Goal: Information Seeking & Learning: Learn about a topic

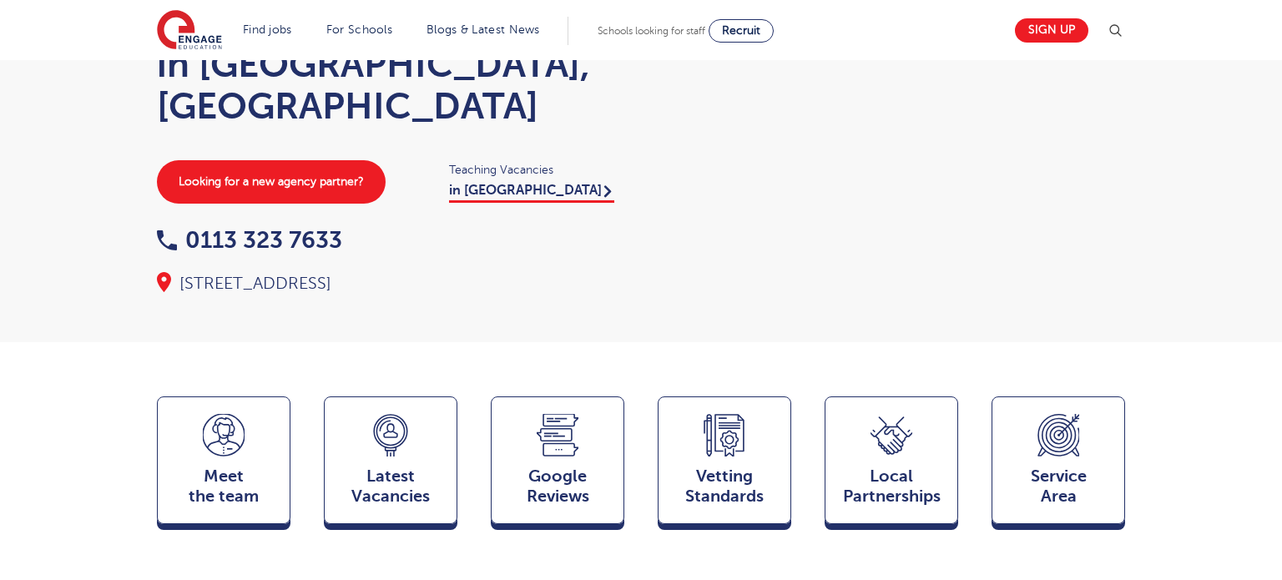
scroll to position [140, 0]
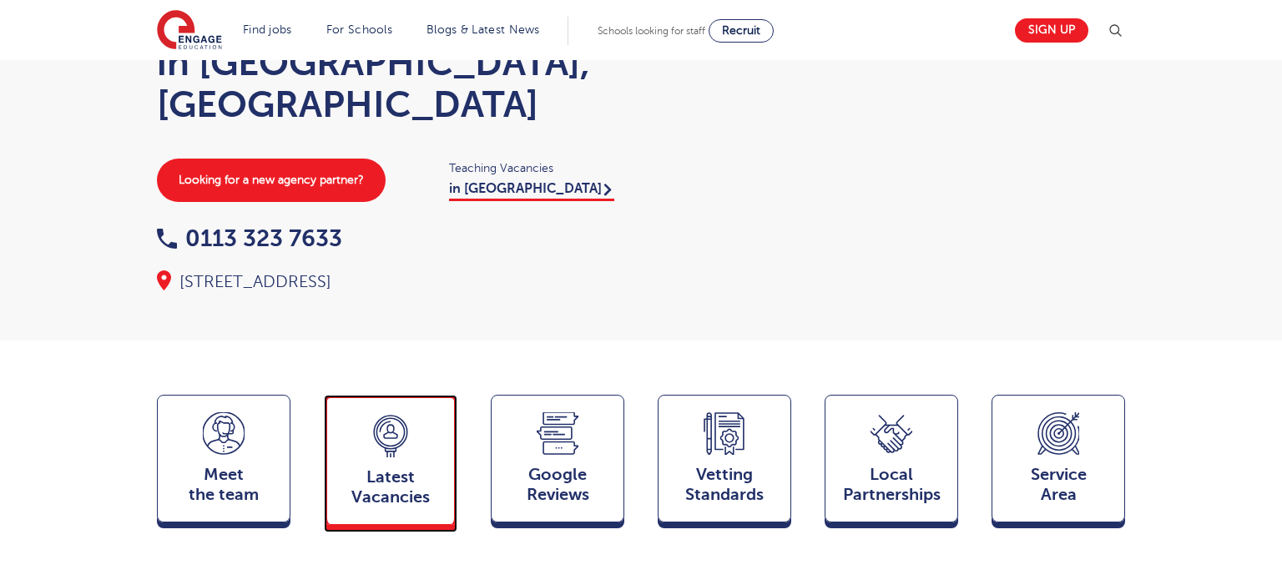
click at [380, 468] on span "Latest Vacancies" at bounding box center [391, 488] width 110 height 40
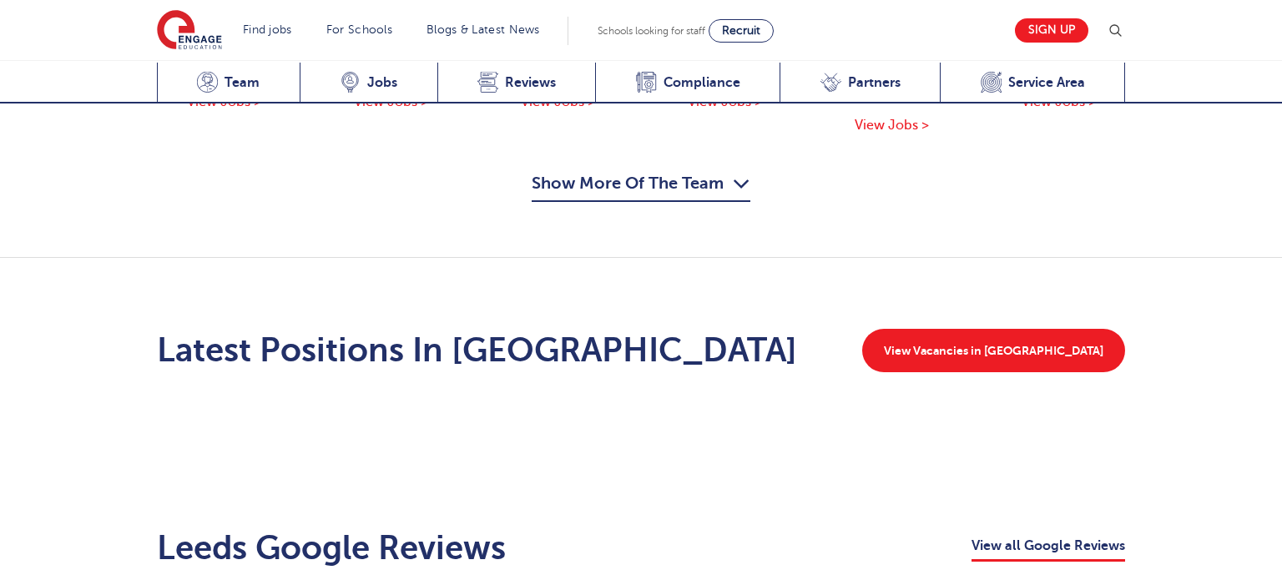
scroll to position [2248, 0]
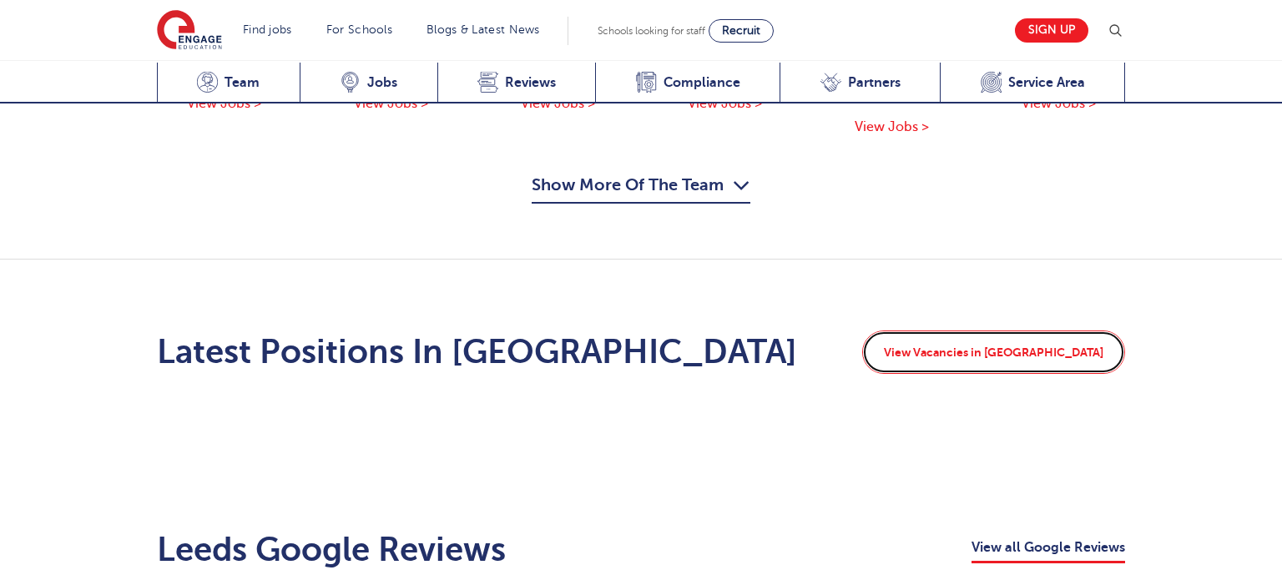
click at [979, 331] on link "View Vacancies in [GEOGRAPHIC_DATA]" at bounding box center [994, 352] width 263 height 43
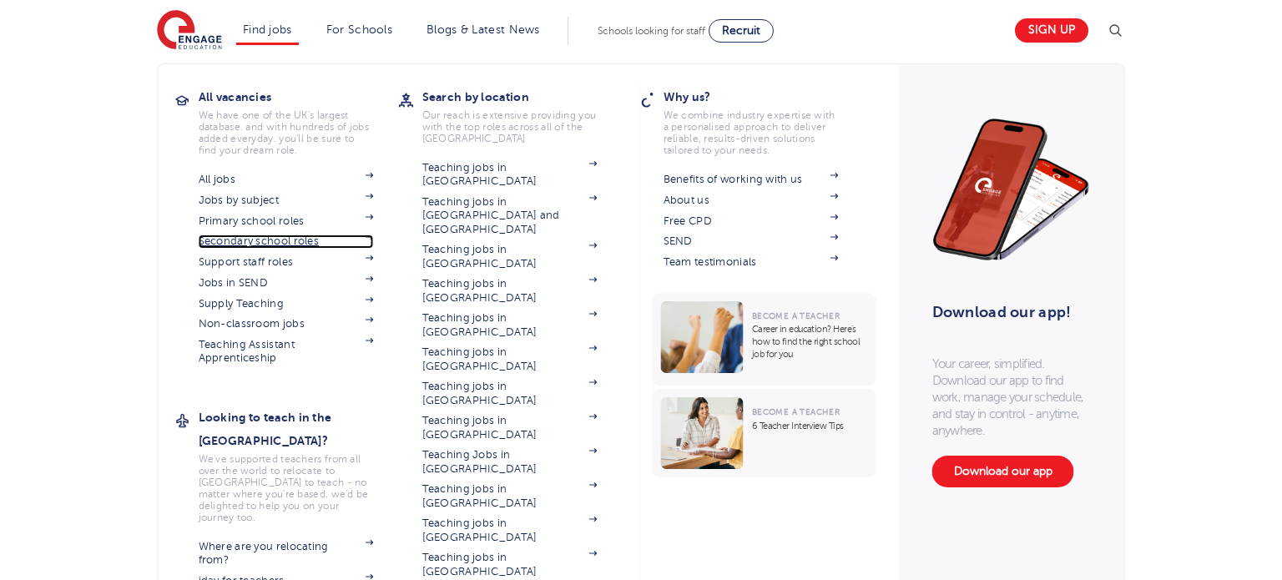
click at [291, 240] on link "Secondary school roles" at bounding box center [286, 241] width 175 height 13
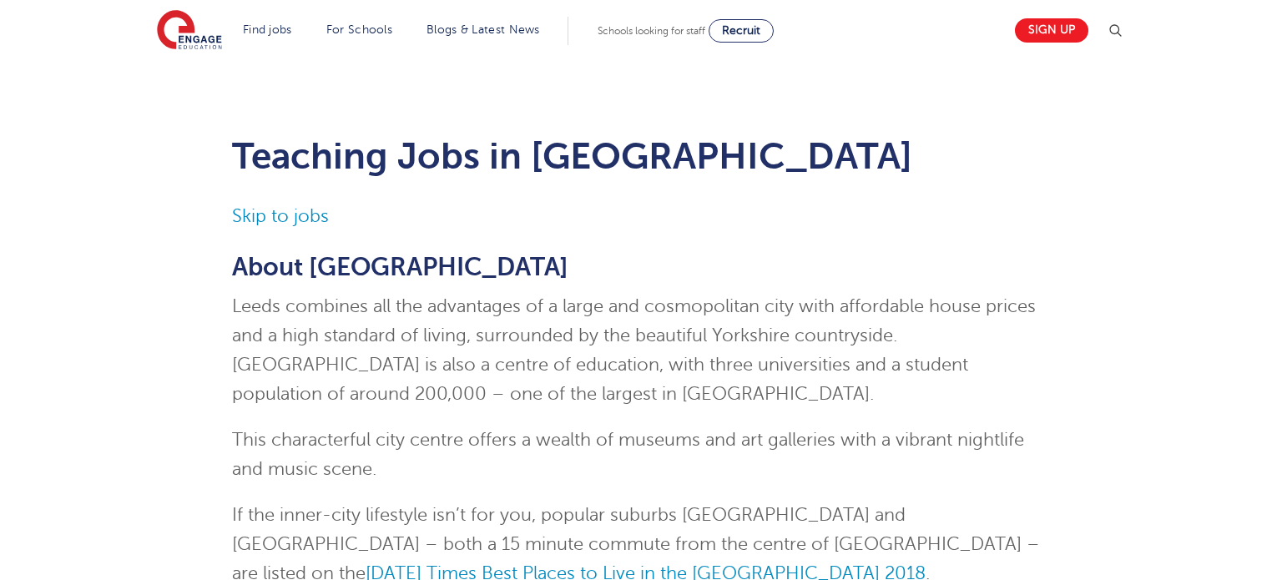
click at [428, 257] on p "About Leeds" at bounding box center [641, 267] width 819 height 28
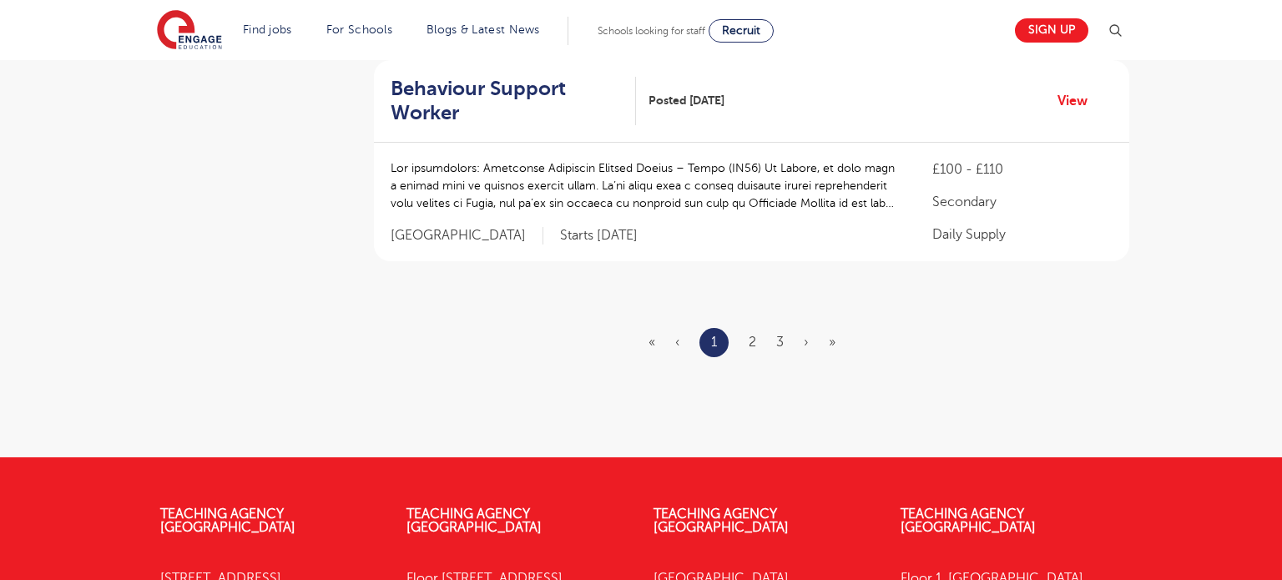
scroll to position [2128, 0]
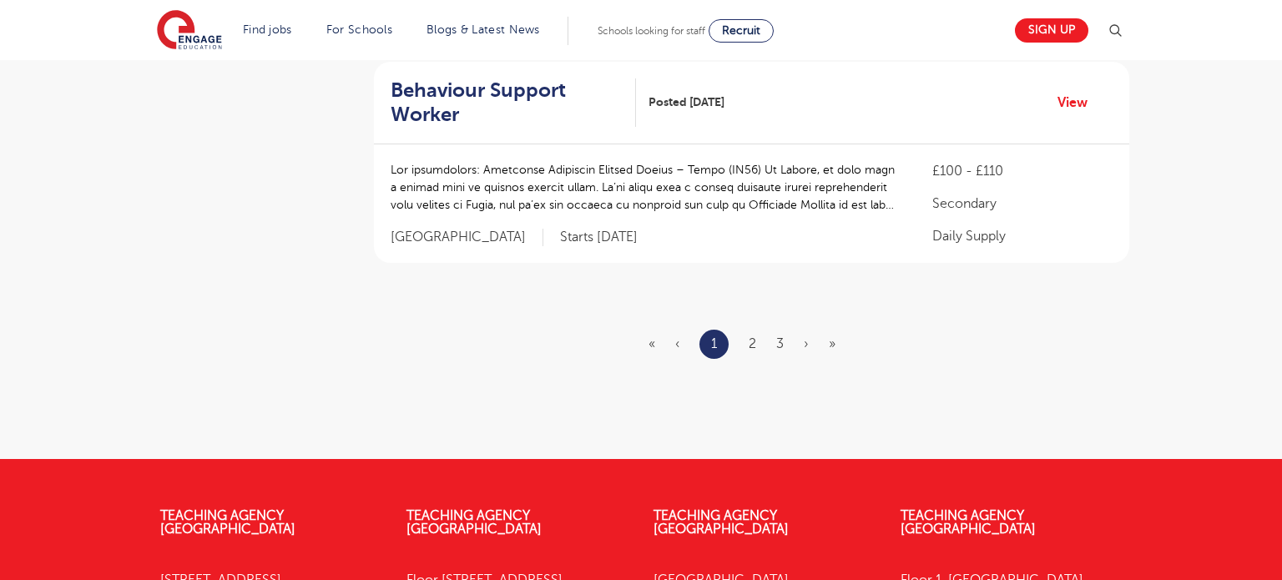
click at [746, 330] on ul "« ‹ 1 2 3 › »" at bounding box center [752, 344] width 207 height 29
click at [751, 336] on link "2" at bounding box center [753, 343] width 8 height 15
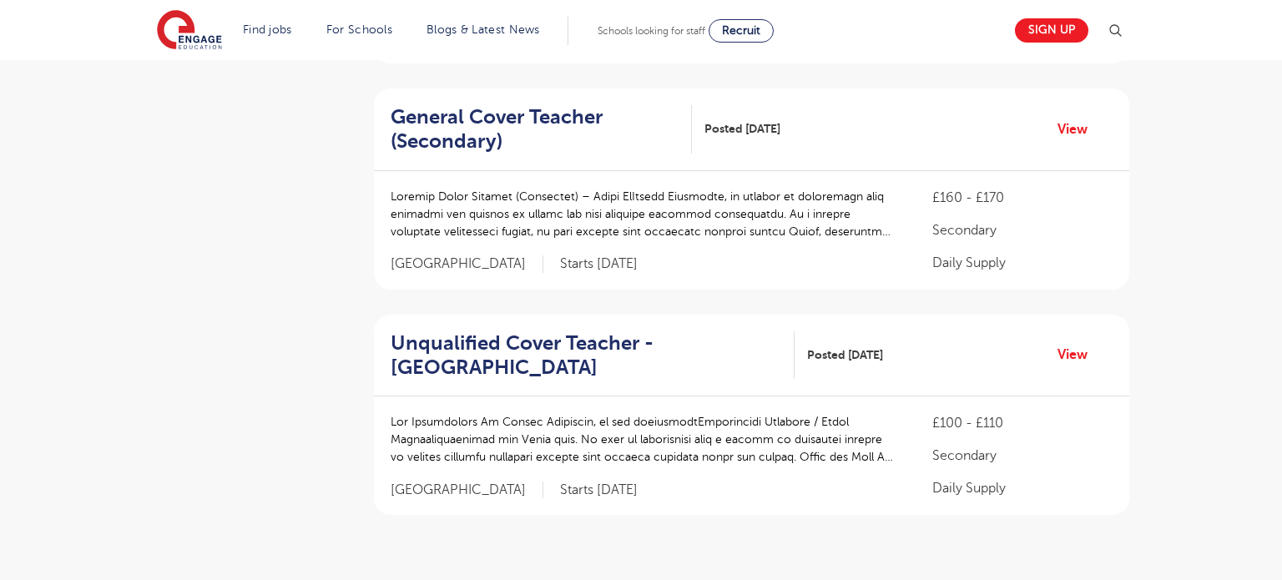
scroll to position [1897, 0]
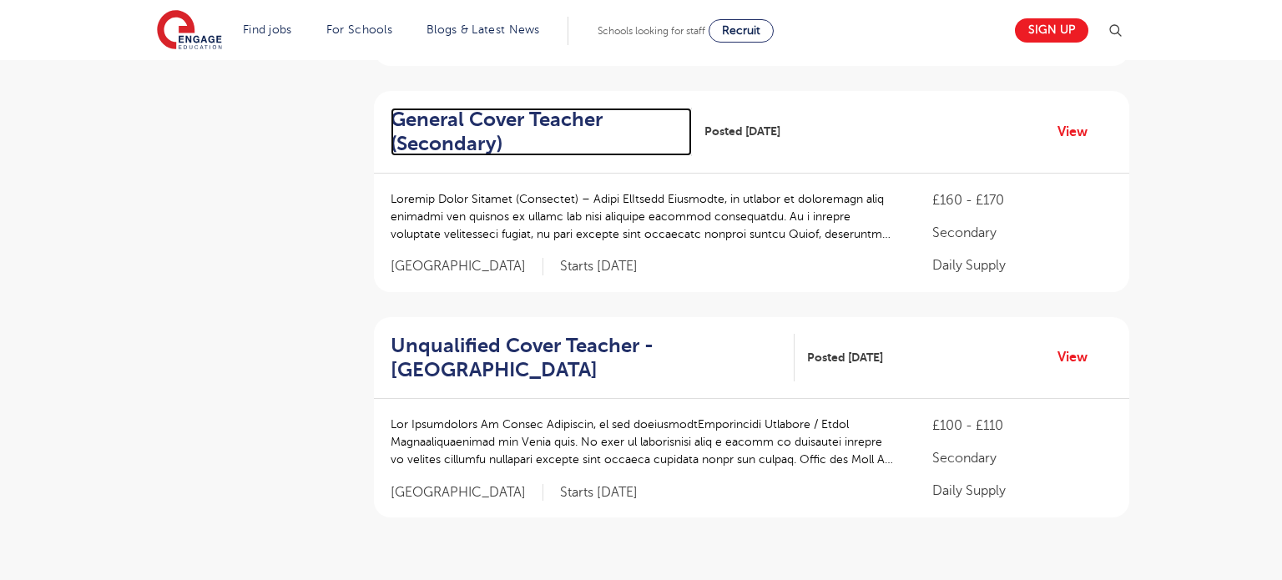
click at [483, 115] on h2 "General Cover Teacher (Secondary)" at bounding box center [535, 132] width 288 height 48
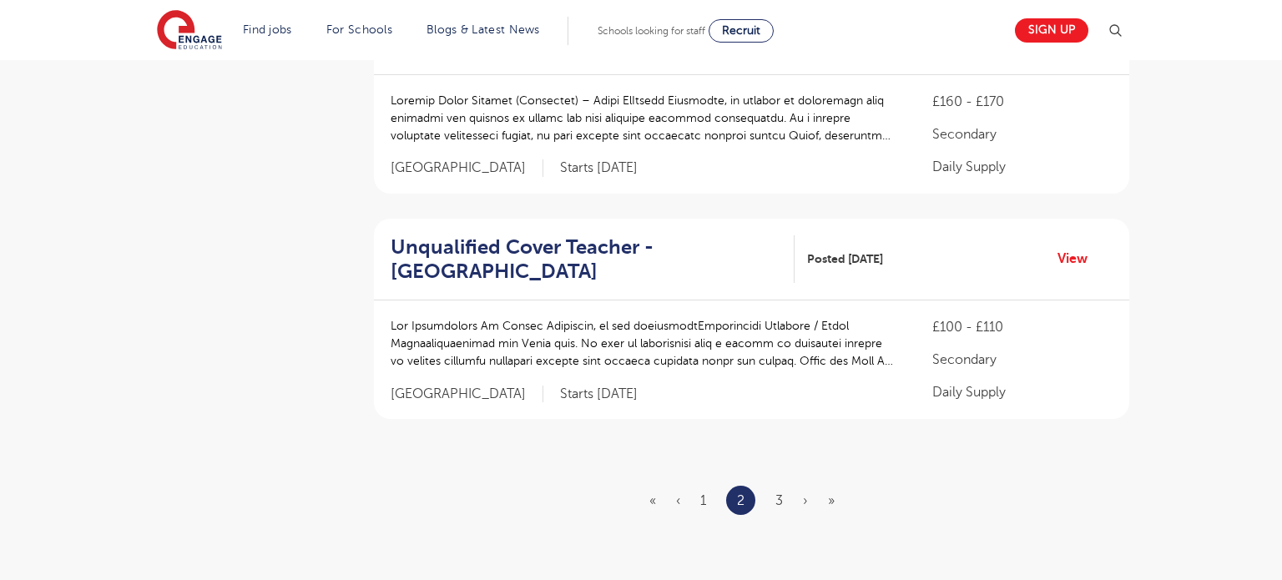
scroll to position [1997, 0]
click at [782, 502] on link "3" at bounding box center [780, 499] width 8 height 15
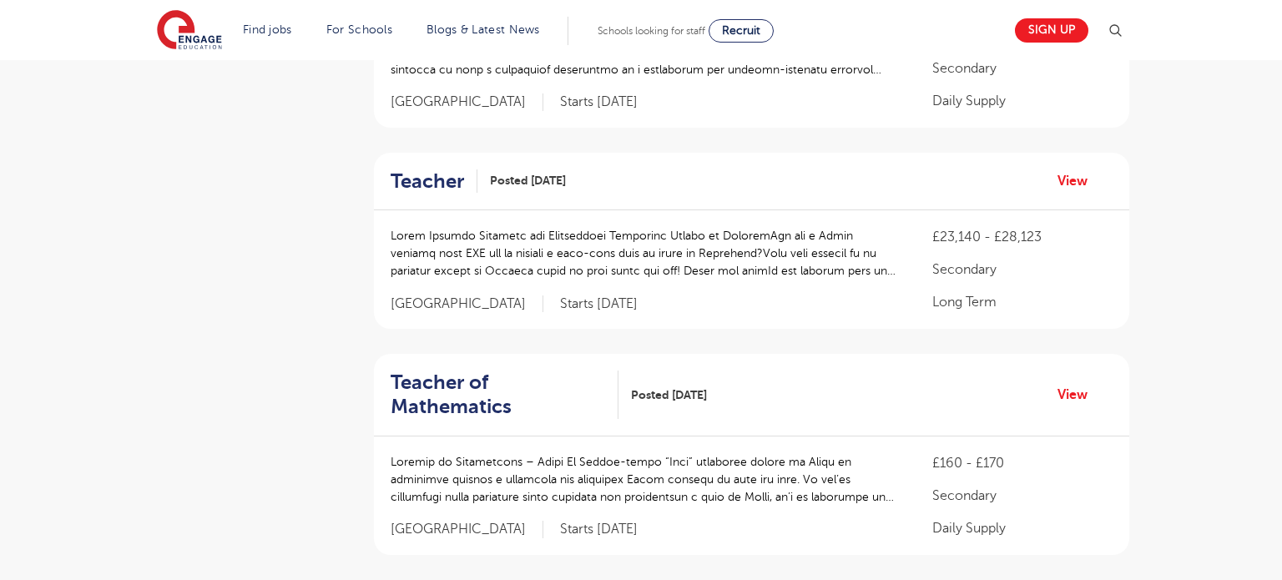
scroll to position [1859, 0]
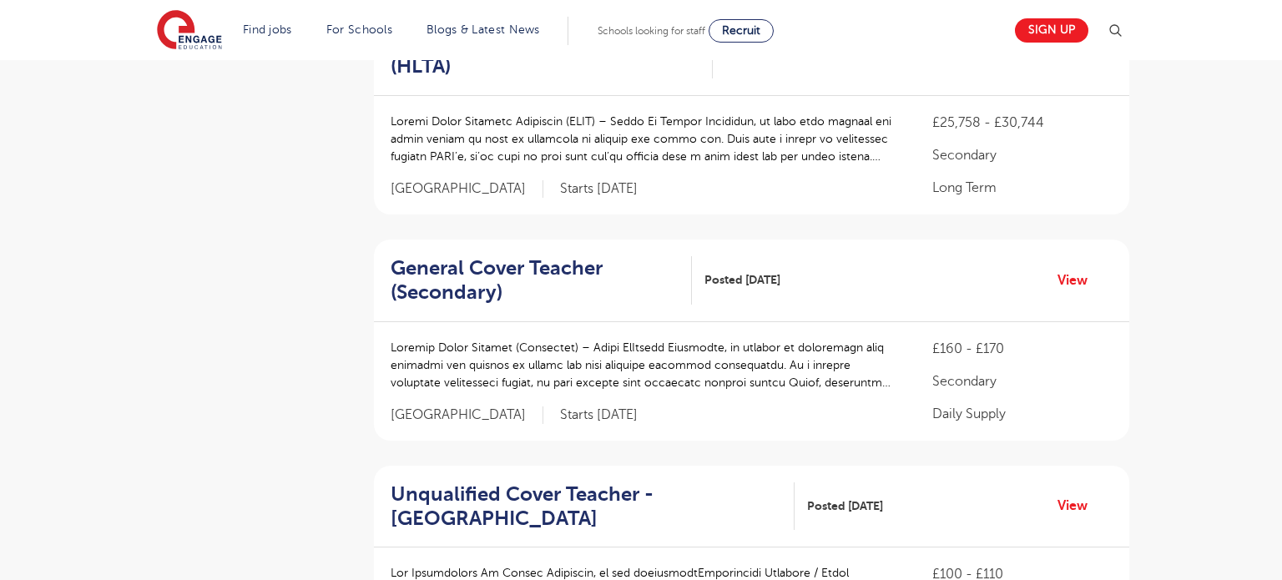
scroll to position [1749, 0]
click at [949, 362] on div "£160 - £170 Secondary Daily Supply" at bounding box center [1023, 380] width 180 height 85
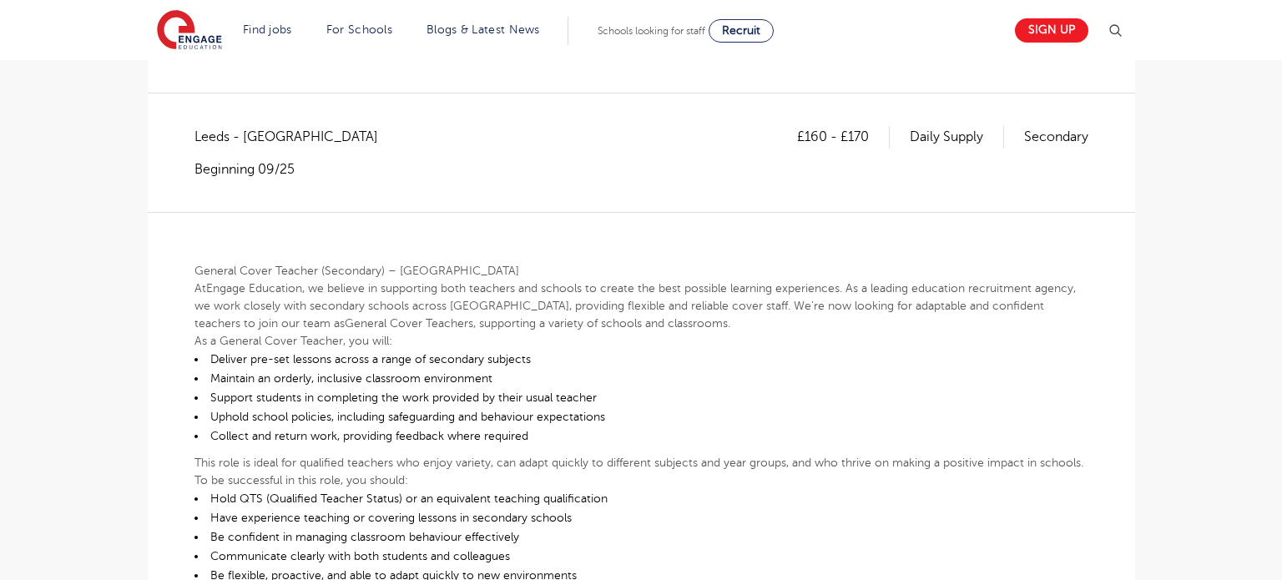
scroll to position [267, 0]
